Goal: Navigation & Orientation: Find specific page/section

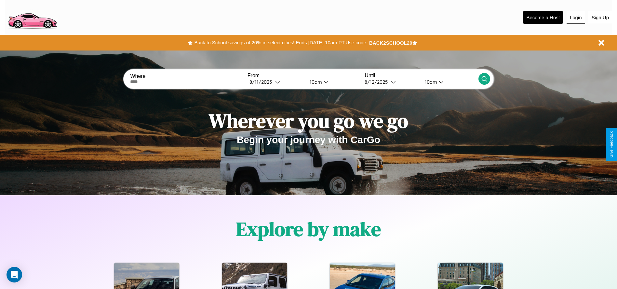
click at [576, 17] on button "Login" at bounding box center [576, 17] width 19 height 12
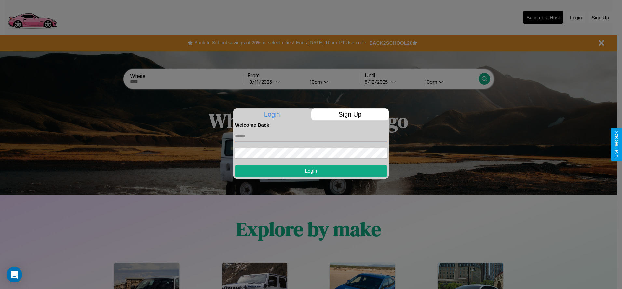
click at [311, 136] on input "text" at bounding box center [311, 136] width 152 height 10
type input "**********"
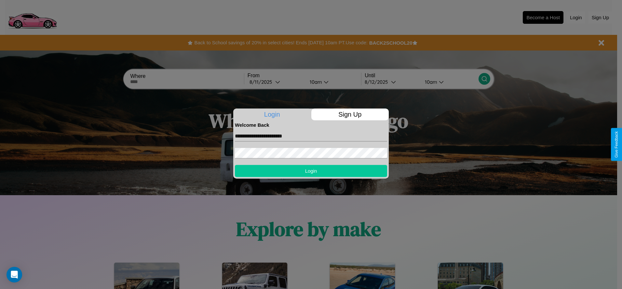
click at [311, 170] on button "Login" at bounding box center [311, 171] width 152 height 12
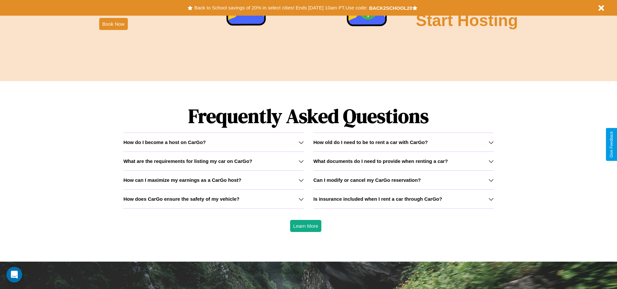
scroll to position [933, 0]
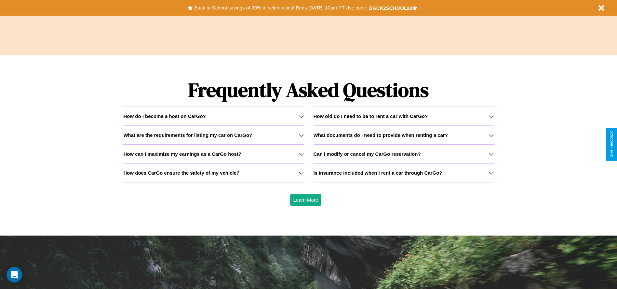
click at [491, 116] on icon at bounding box center [491, 116] width 5 height 5
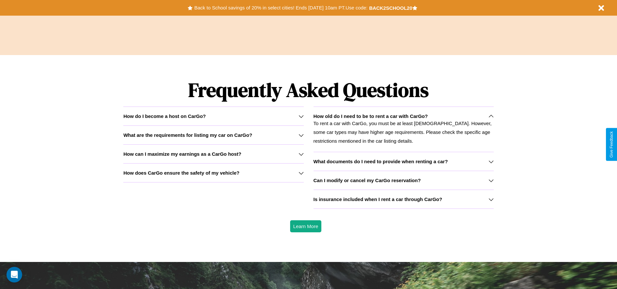
click at [213, 172] on h3 "How does CarGo ensure the safety of my vehicle?" at bounding box center [181, 173] width 116 height 6
click at [403, 180] on h3 "Can I modify or cancel my CarGo reservation?" at bounding box center [367, 180] width 107 height 6
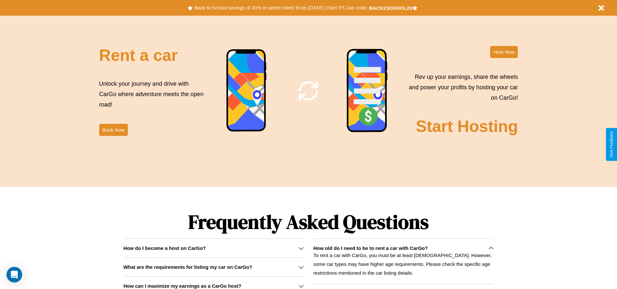
scroll to position [771, 0]
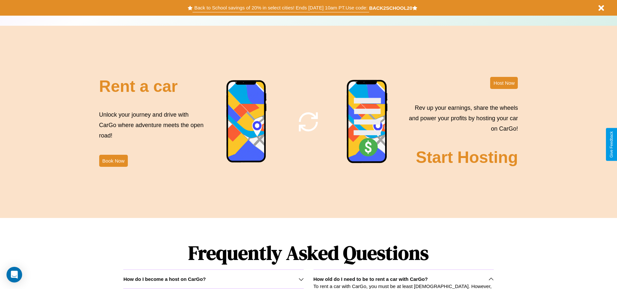
click at [281, 8] on button "Back to School savings of 20% in select cities! Ends [DATE] 10am PT. Use code:" at bounding box center [281, 7] width 176 height 9
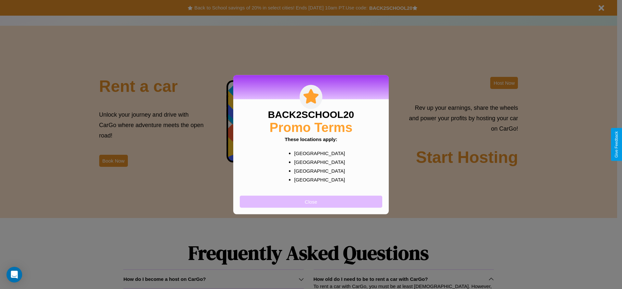
click at [311, 201] on button "Close" at bounding box center [311, 201] width 142 height 12
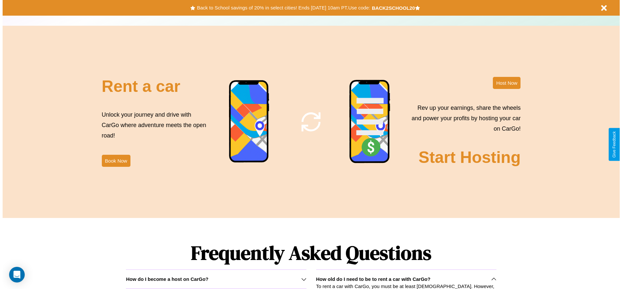
scroll to position [0, 0]
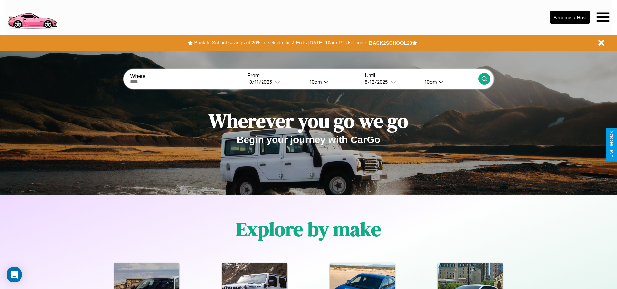
click at [603, 17] on icon at bounding box center [603, 16] width 13 height 9
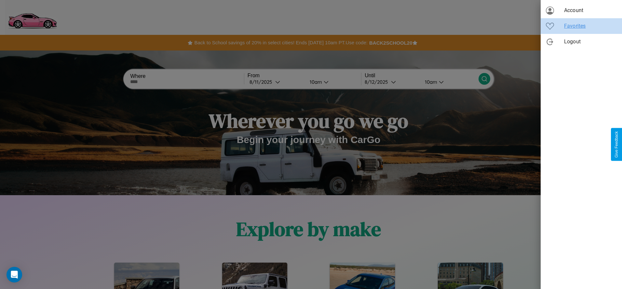
click at [581, 26] on span "Favorites" at bounding box center [590, 26] width 53 height 8
